Goal: Transaction & Acquisition: Download file/media

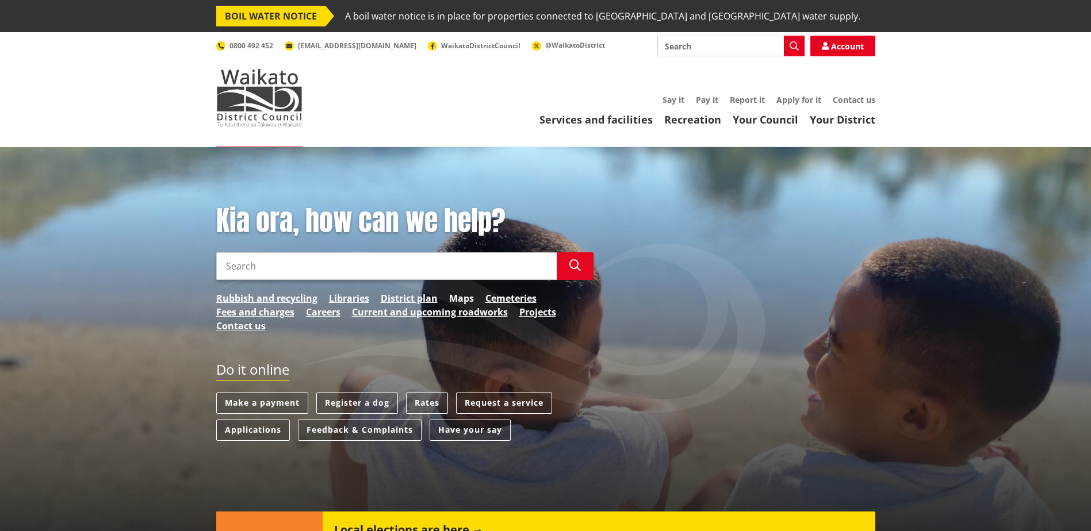
drag, startPoint x: 0, startPoint y: 0, endPoint x: 457, endPoint y: 297, distance: 545.2
click at [457, 297] on link "Maps" at bounding box center [461, 299] width 25 height 14
click at [262, 311] on link "Fees and charges" at bounding box center [255, 312] width 78 height 14
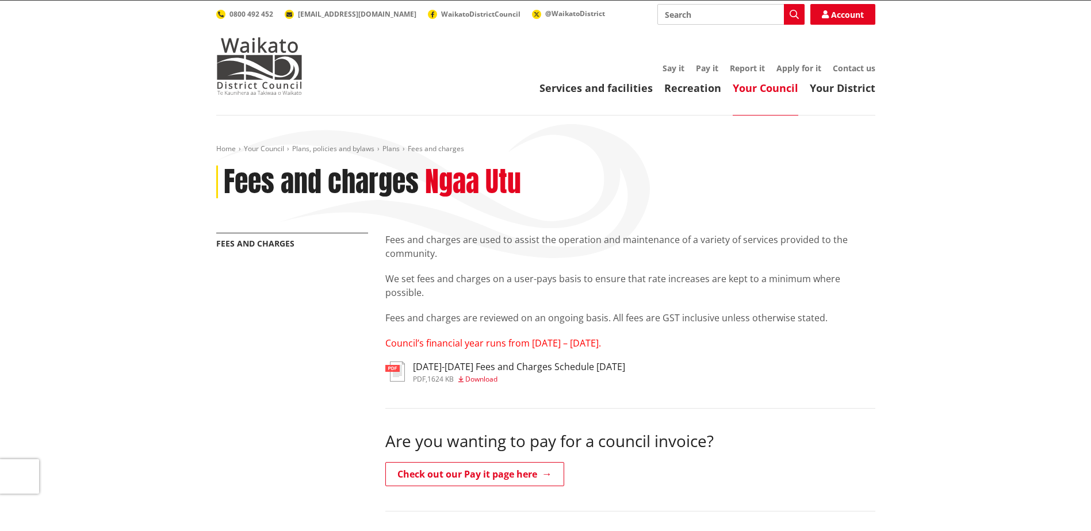
scroll to position [58, 0]
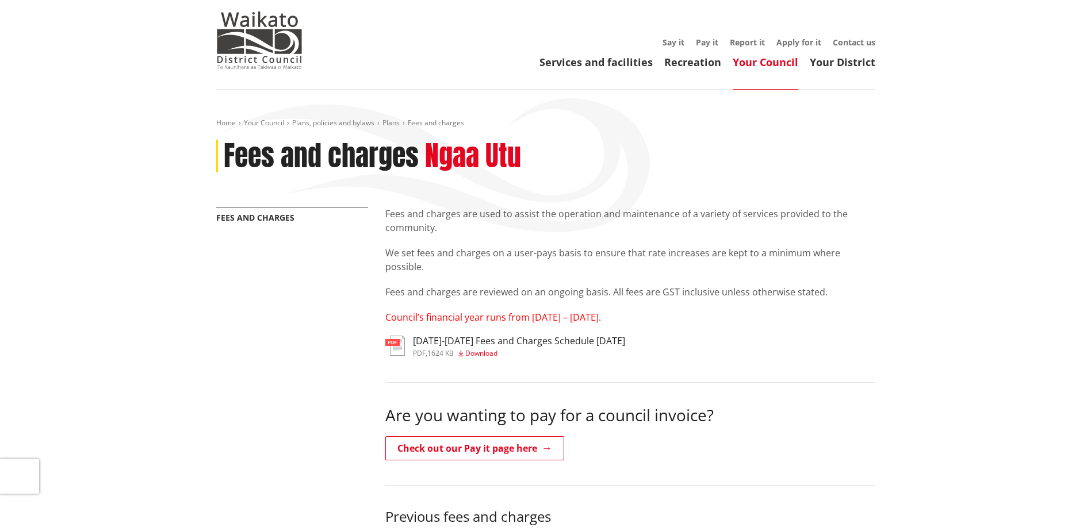
click at [481, 351] on span "Download" at bounding box center [481, 354] width 32 height 10
